Goal: Information Seeking & Learning: Find specific fact

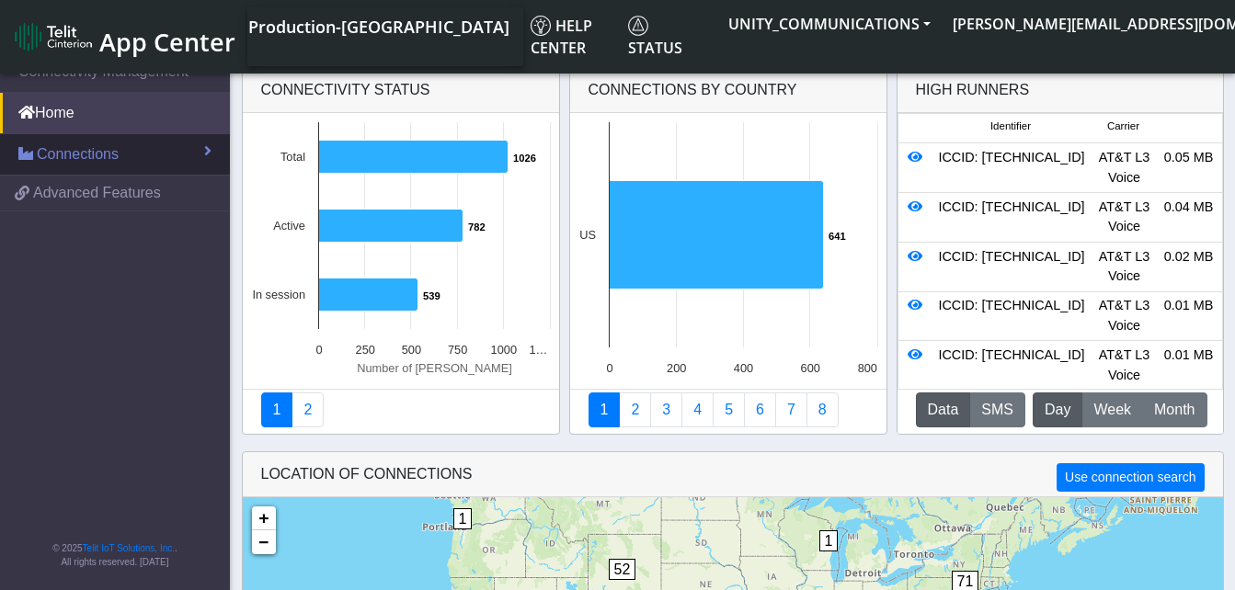
click at [105, 141] on link "Connections" at bounding box center [115, 154] width 230 height 40
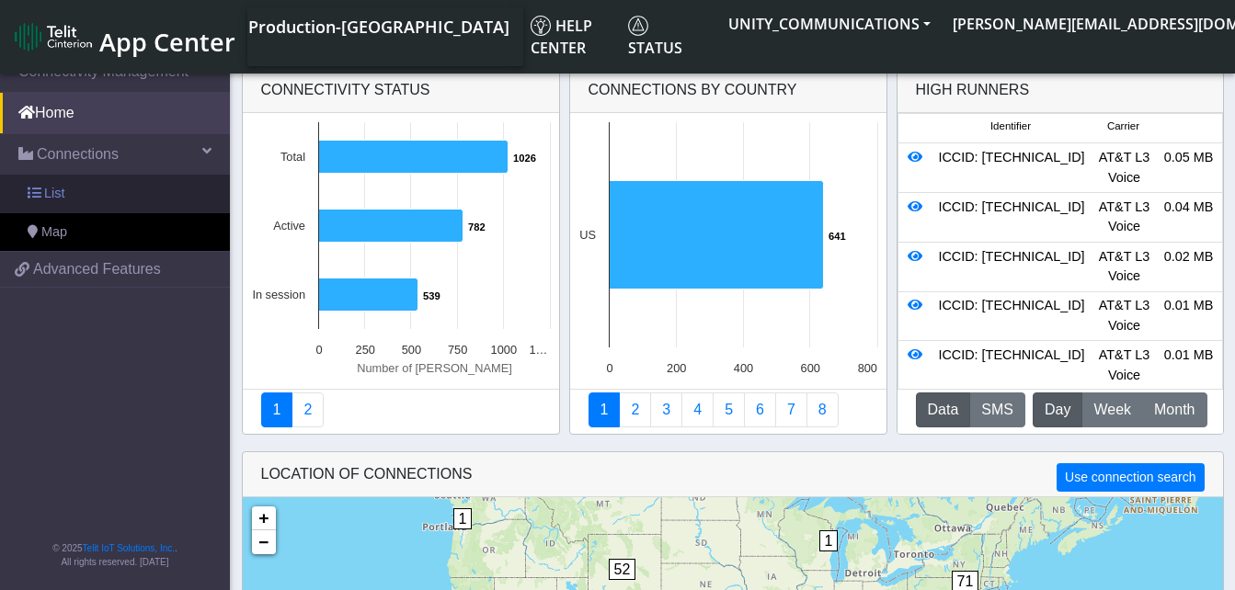
click at [85, 195] on link "List" at bounding box center [115, 194] width 230 height 39
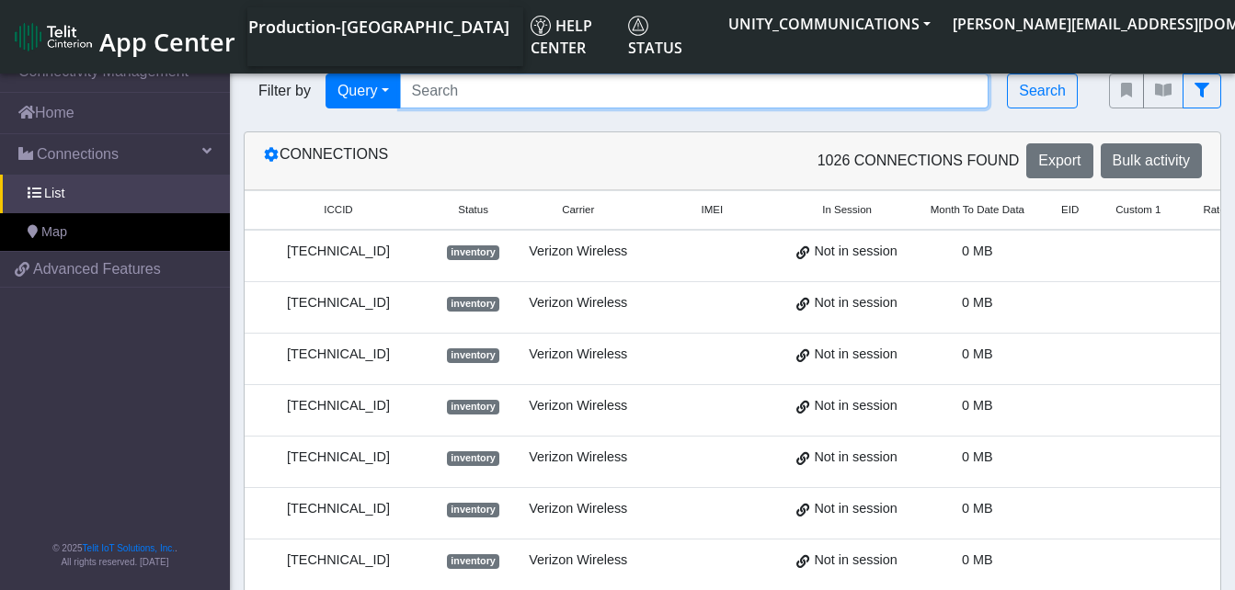
click at [438, 90] on input "Search..." at bounding box center [694, 91] width 589 height 35
click at [433, 90] on input "Search..." at bounding box center [694, 91] width 589 height 35
paste input "89010303300185407781"
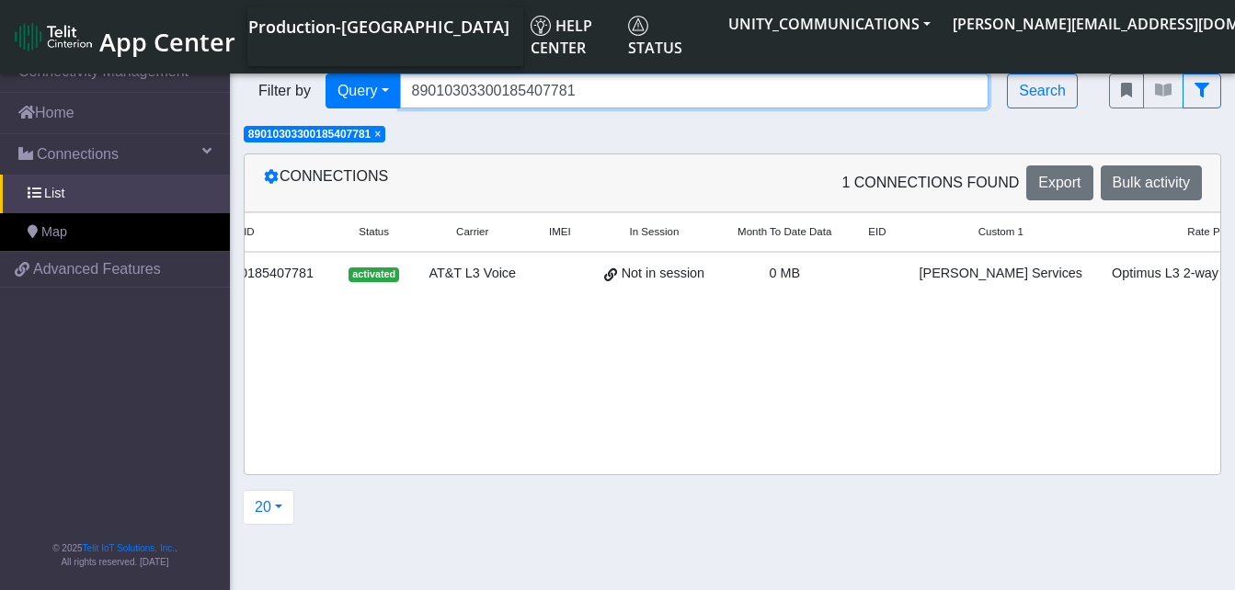
scroll to position [0, 293]
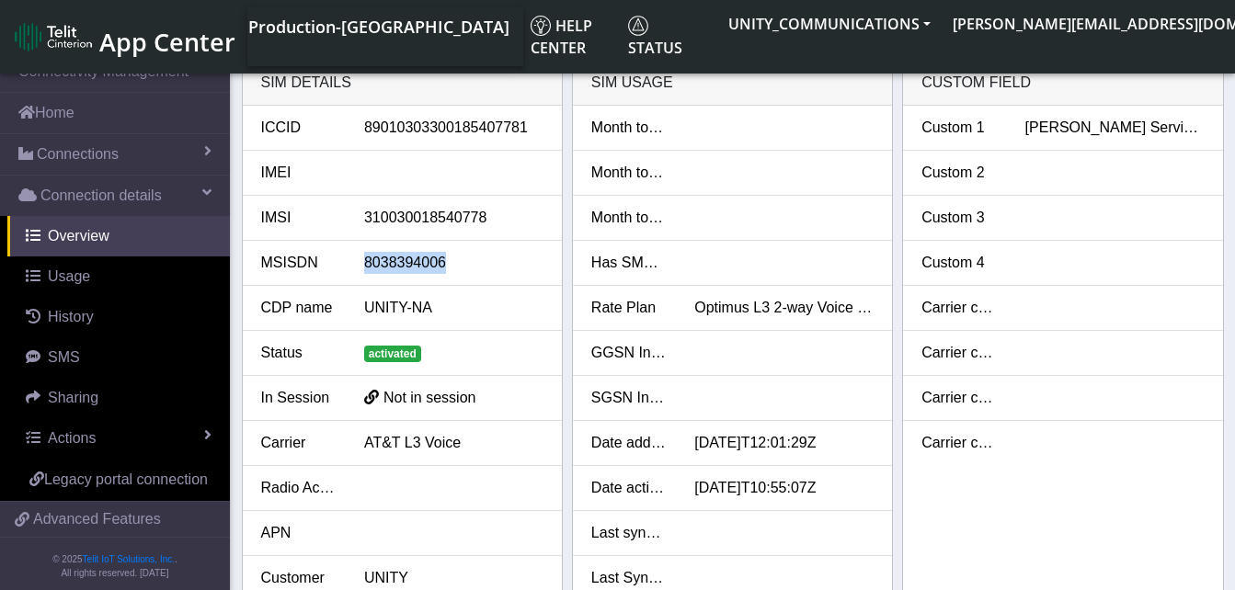
drag, startPoint x: 444, startPoint y: 262, endPoint x: 365, endPoint y: 260, distance: 79.1
click at [365, 260] on div "8038394006" at bounding box center [453, 263] width 207 height 22
copy div "8038394006"
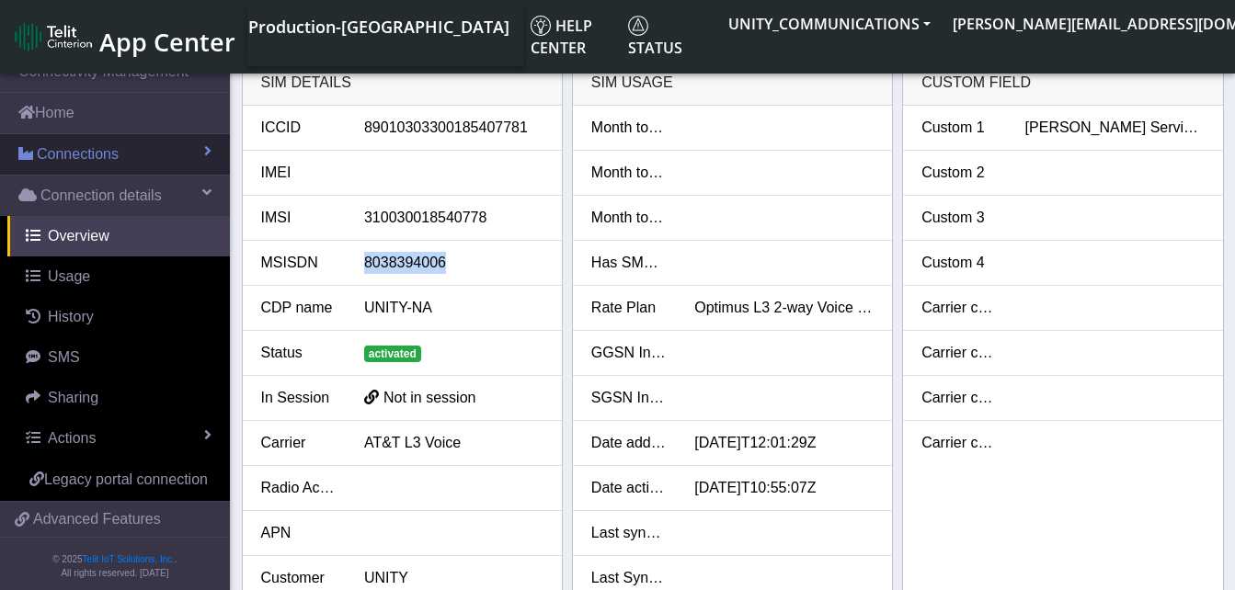
click at [109, 151] on span "Connections" at bounding box center [78, 154] width 82 height 22
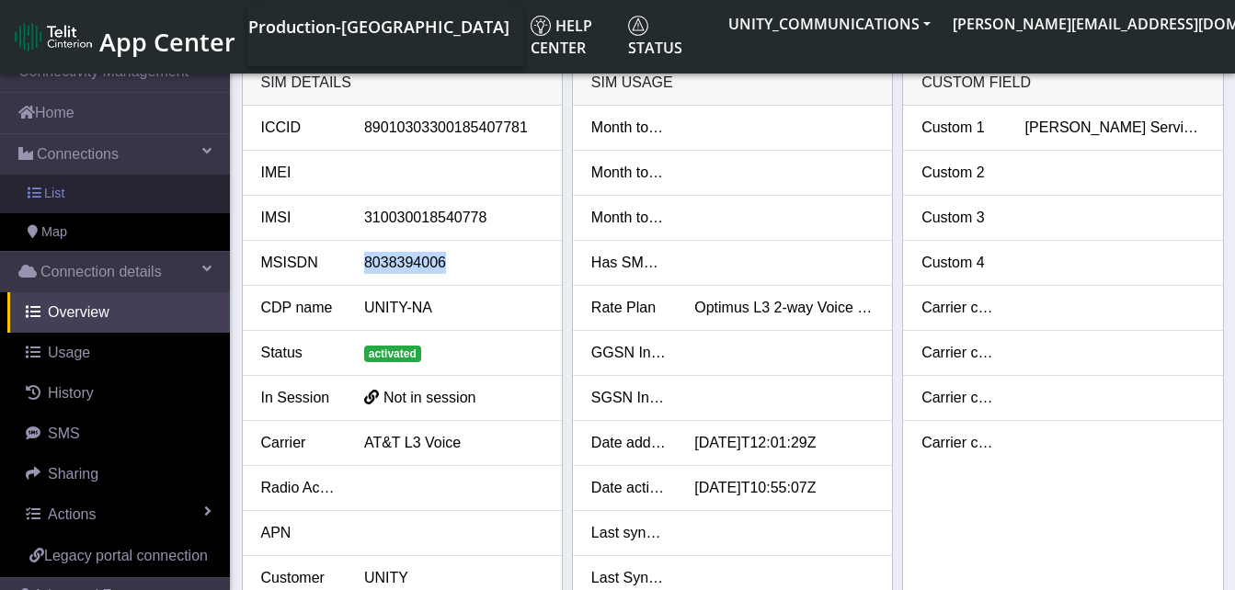
click at [107, 182] on link "List" at bounding box center [115, 194] width 230 height 39
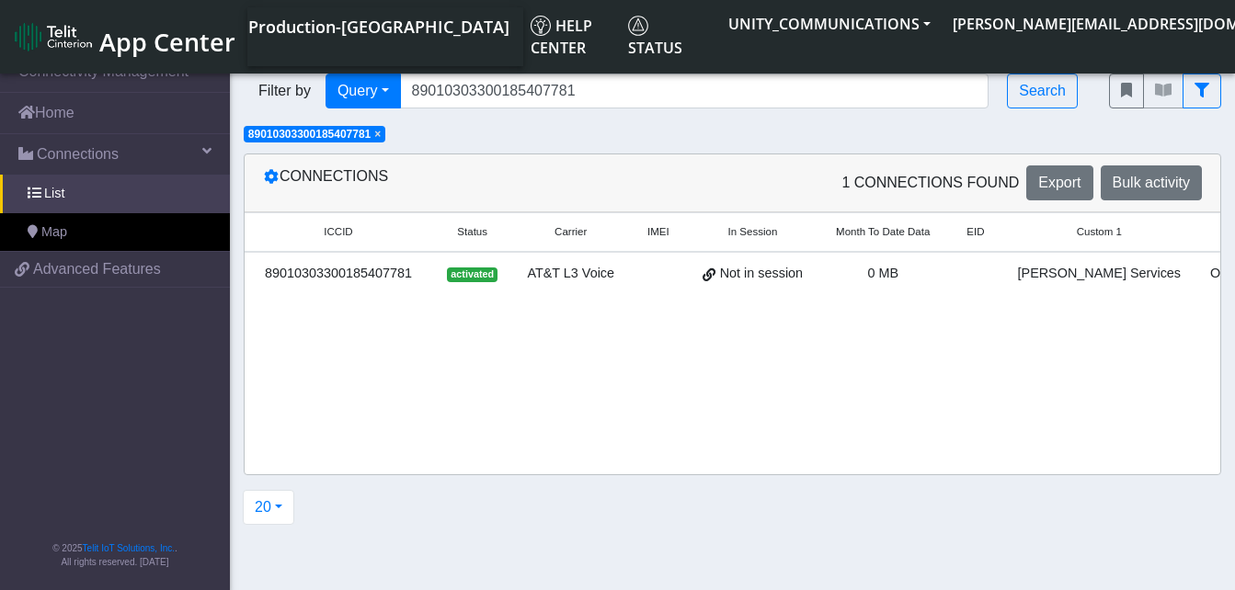
click at [381, 136] on span "×" at bounding box center [377, 134] width 6 height 13
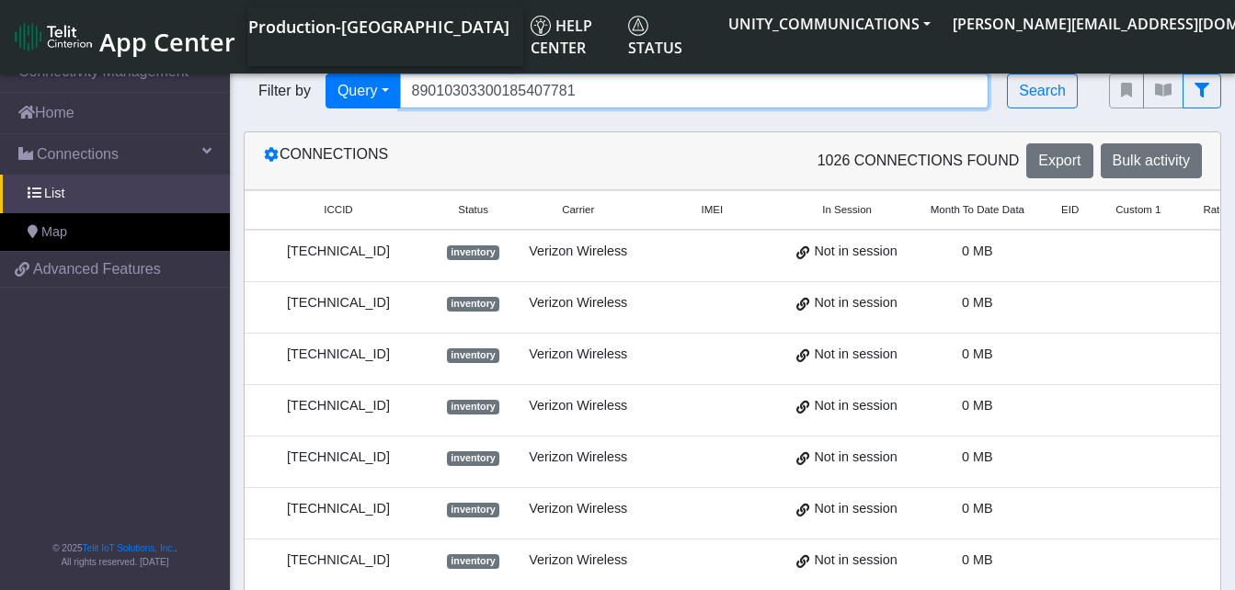
click at [598, 93] on input "89010303300185407781" at bounding box center [694, 91] width 589 height 35
type input "8"
paste input "89010303300185407773"
type input "89010303300185407773"
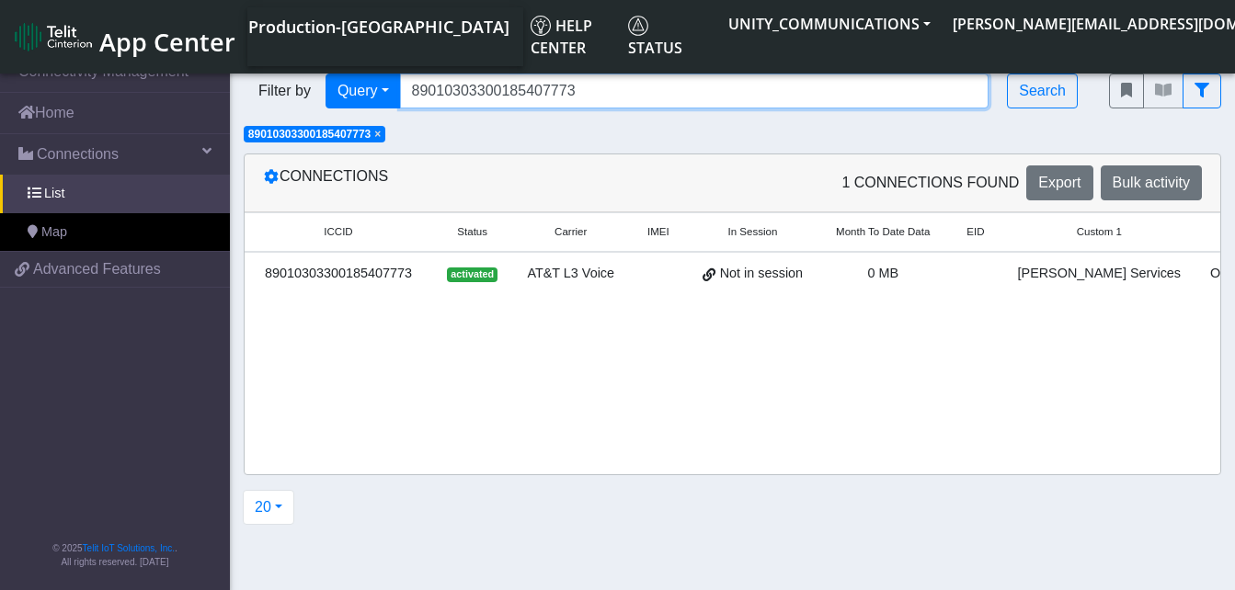
scroll to position [0, 293]
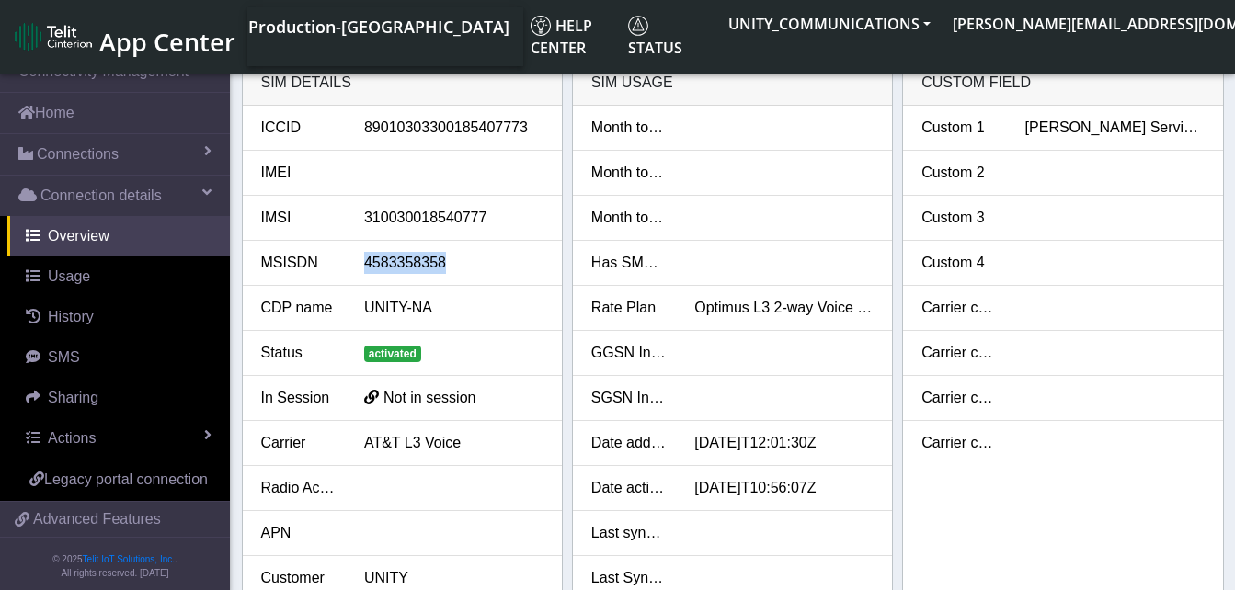
drag, startPoint x: 445, startPoint y: 260, endPoint x: 361, endPoint y: 258, distance: 83.7
click at [361, 258] on div "4583358358" at bounding box center [453, 263] width 207 height 22
copy div "4583358358"
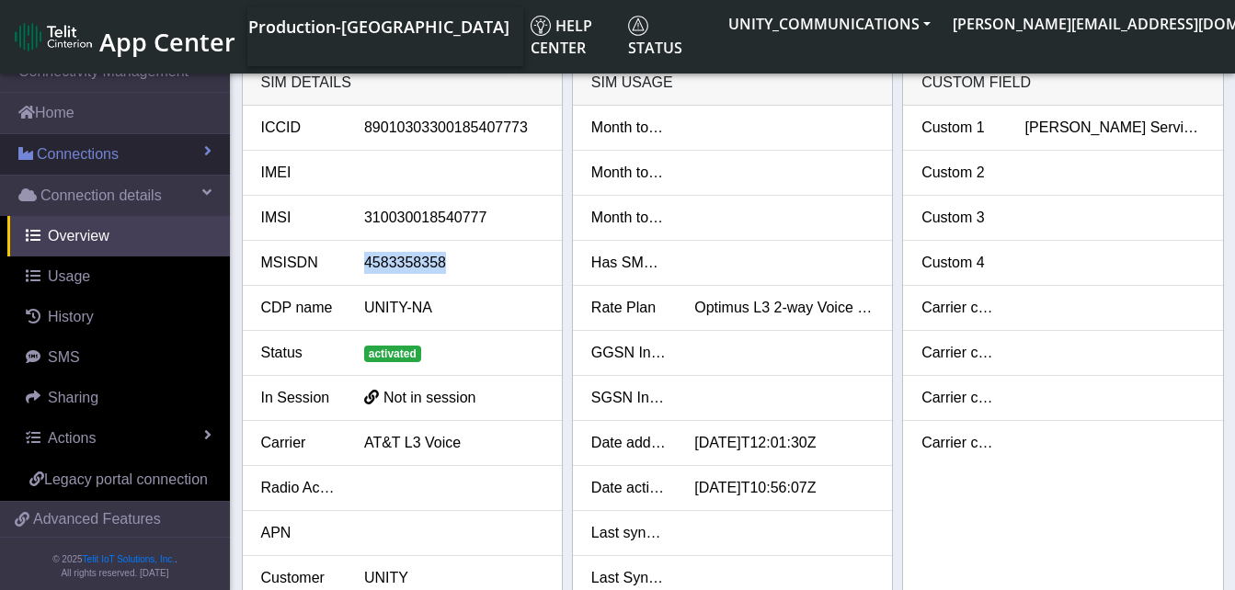
click at [68, 156] on span "Connections" at bounding box center [78, 154] width 82 height 22
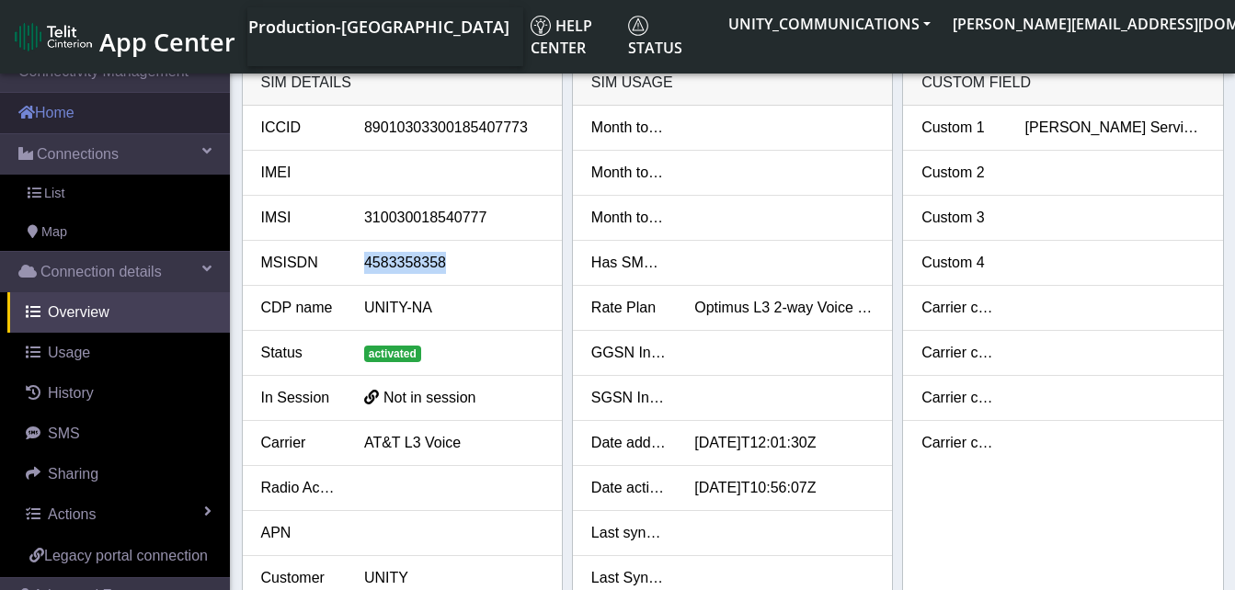
click at [59, 114] on link "Home" at bounding box center [115, 113] width 230 height 40
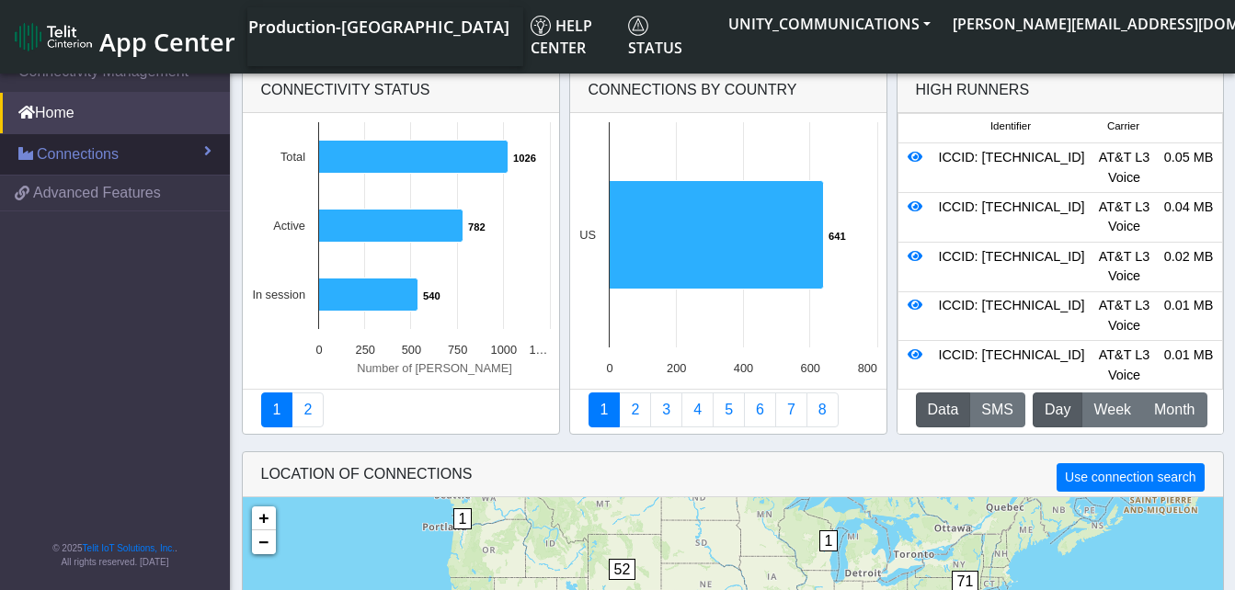
click at [71, 148] on span "Connections" at bounding box center [78, 154] width 82 height 22
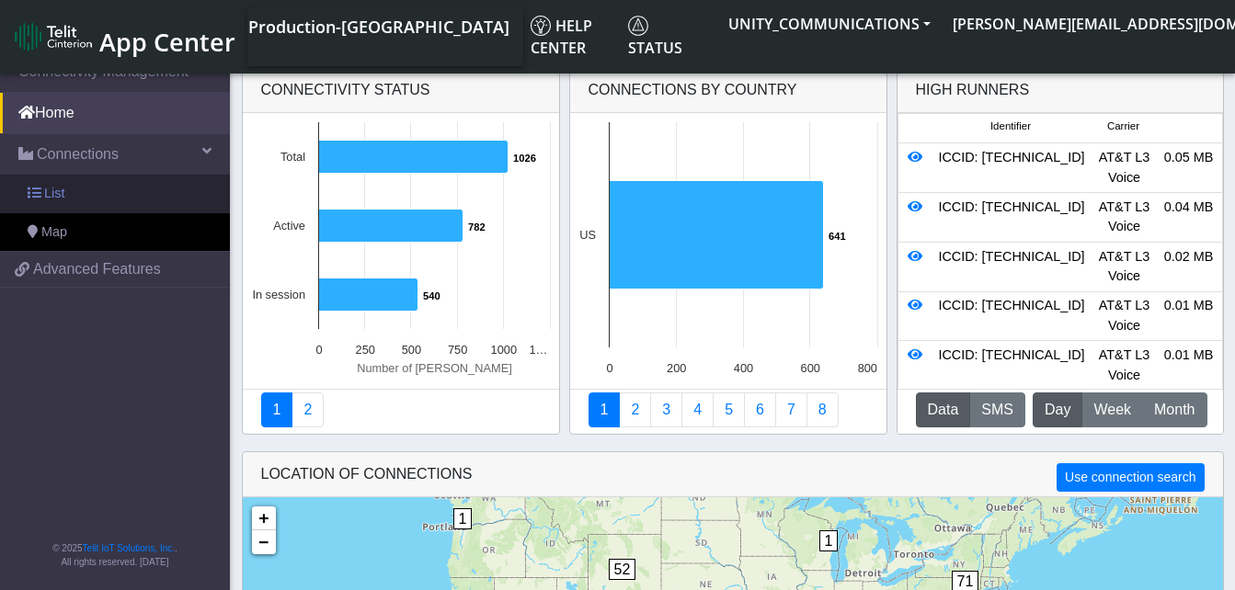
click at [72, 200] on link "List" at bounding box center [115, 194] width 230 height 39
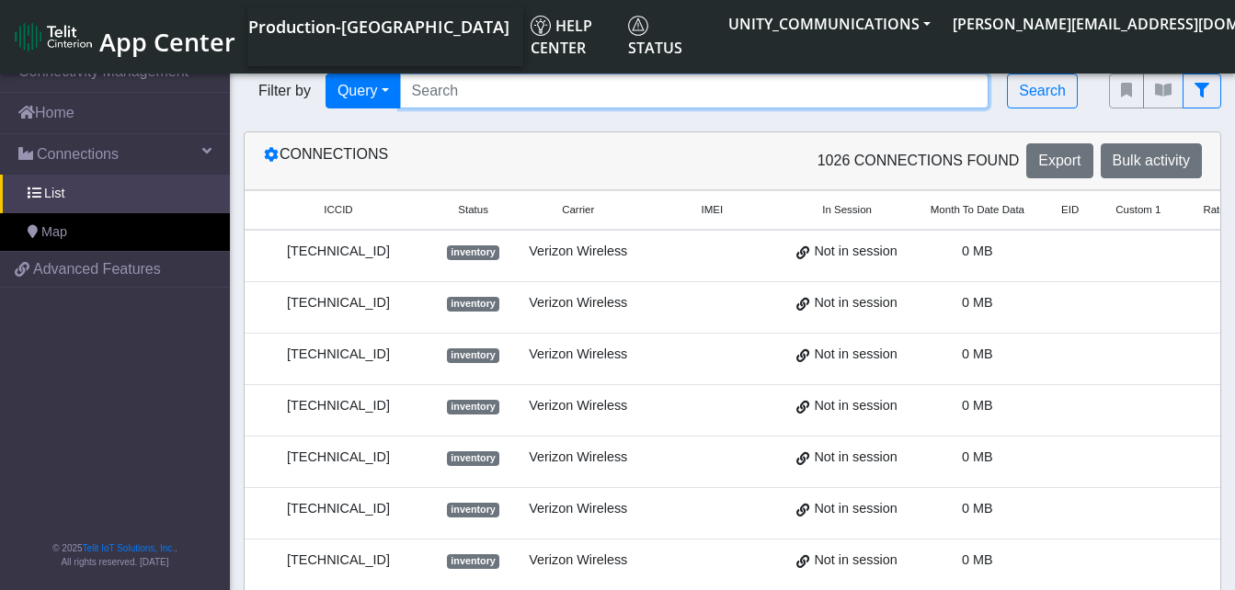
click at [461, 88] on input "Search..." at bounding box center [694, 91] width 589 height 35
paste input "89011704278666752177"
type input "89011704278666752177"
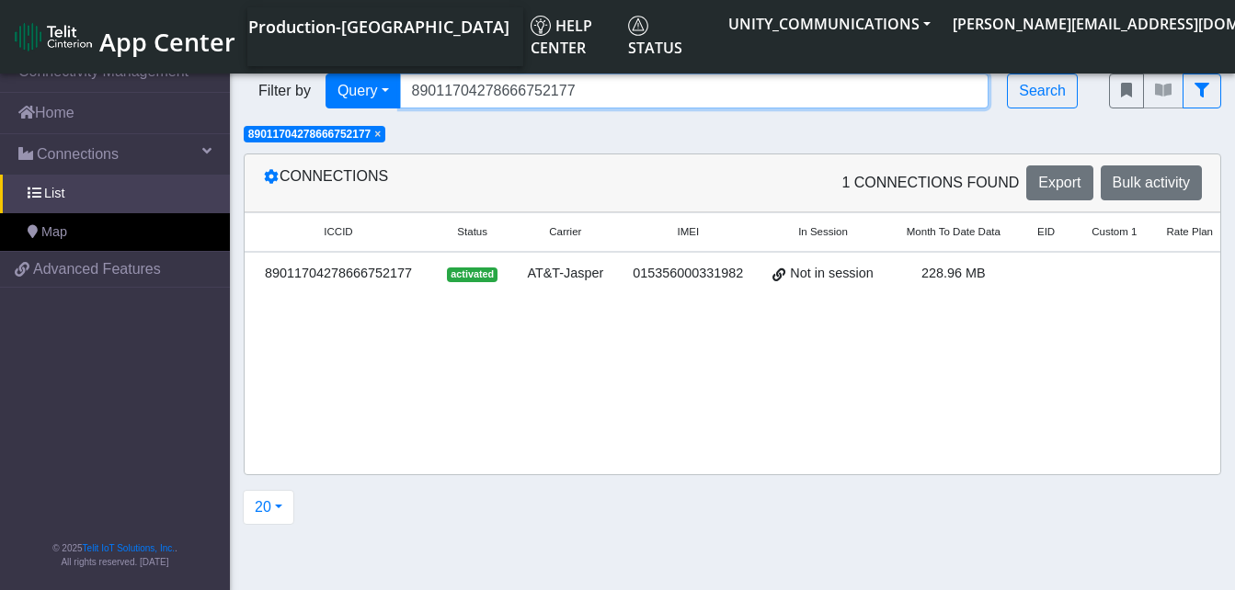
scroll to position [0, 163]
